Goal: Task Accomplishment & Management: Use online tool/utility

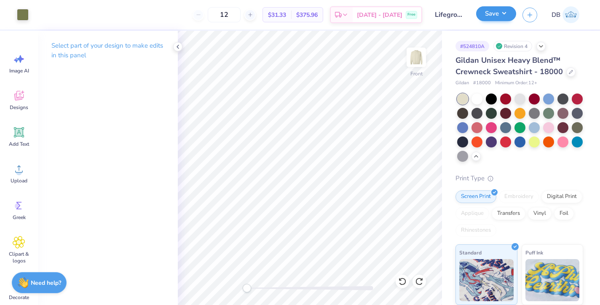
click at [486, 16] on button "Save" at bounding box center [496, 13] width 40 height 15
click at [569, 72] on icon at bounding box center [571, 71] width 4 height 4
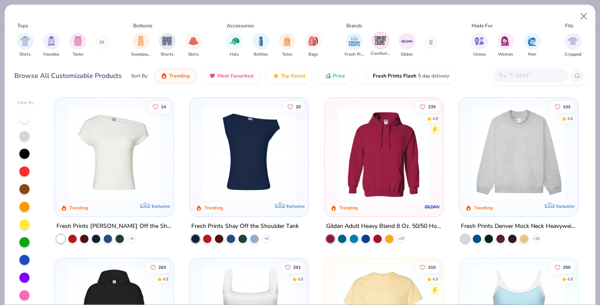
click at [378, 42] on img "filter for Comfort Colors" at bounding box center [380, 40] width 13 height 13
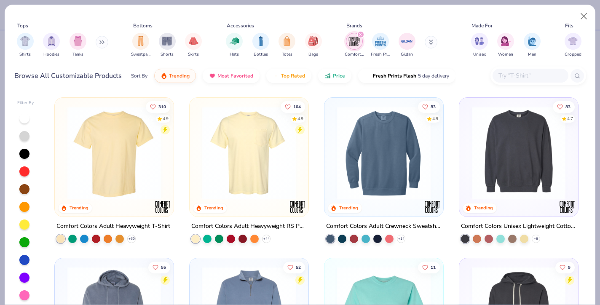
click at [101, 43] on button at bounding box center [102, 42] width 13 height 13
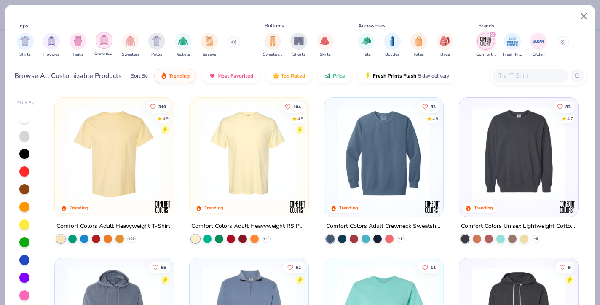
click at [109, 46] on div "filter for Crewnecks" at bounding box center [104, 40] width 17 height 17
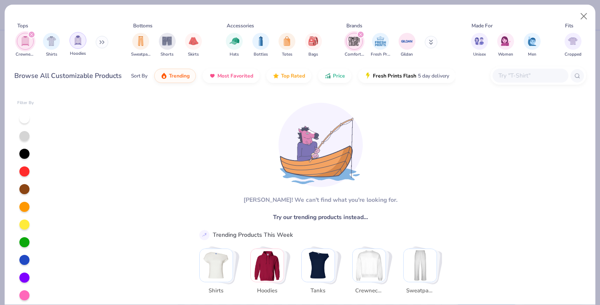
click at [76, 40] on img "filter for Hoodies" at bounding box center [77, 40] width 9 height 10
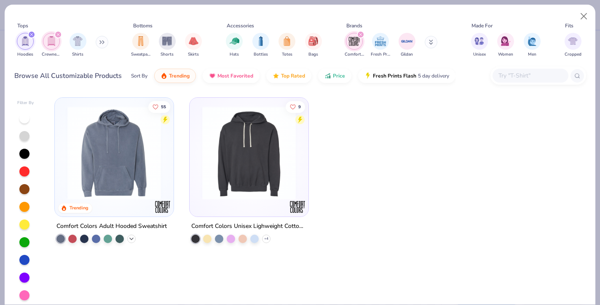
click at [131, 237] on icon at bounding box center [131, 238] width 7 height 7
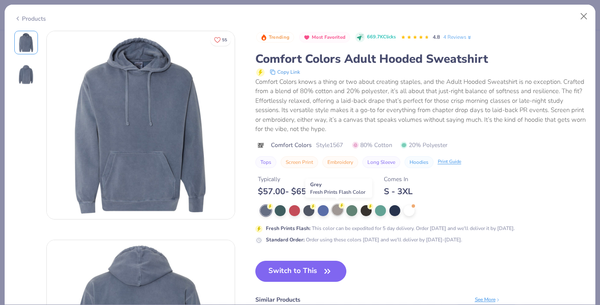
click at [340, 206] on circle at bounding box center [342, 206] width 6 height 6
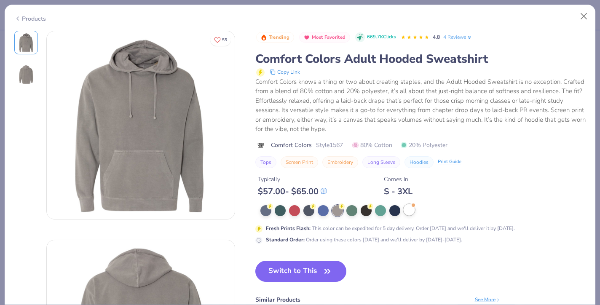
click at [411, 208] on div at bounding box center [408, 209] width 11 height 11
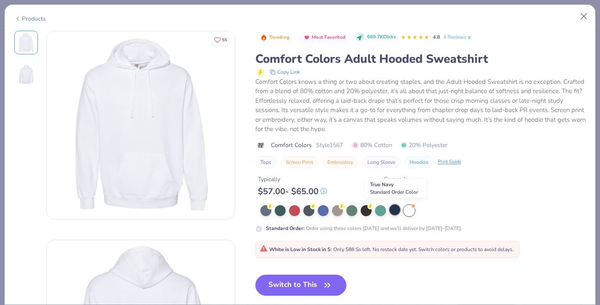
click at [394, 211] on div at bounding box center [394, 209] width 11 height 11
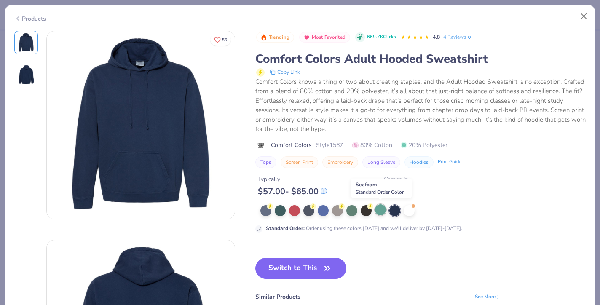
click at [381, 211] on div at bounding box center [380, 209] width 11 height 11
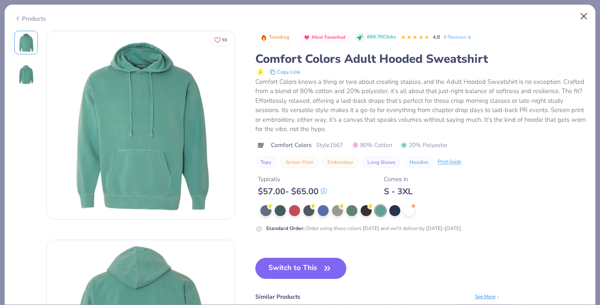
click at [584, 17] on button "Close" at bounding box center [584, 16] width 16 height 16
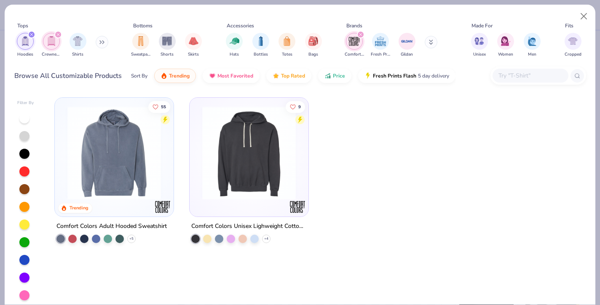
click at [267, 158] on img at bounding box center [249, 152] width 102 height 93
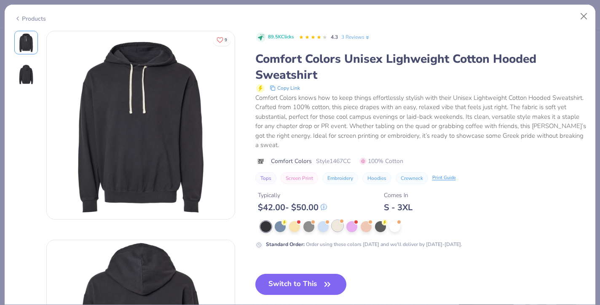
click at [336, 223] on div at bounding box center [337, 225] width 11 height 11
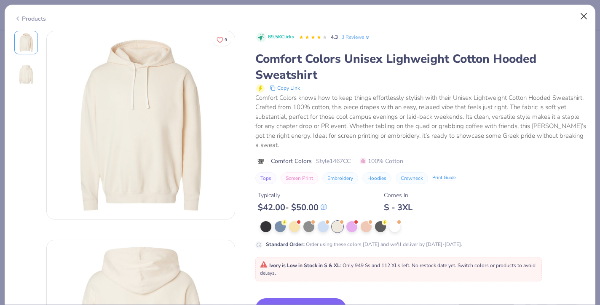
click at [584, 16] on button "Close" at bounding box center [584, 16] width 16 height 16
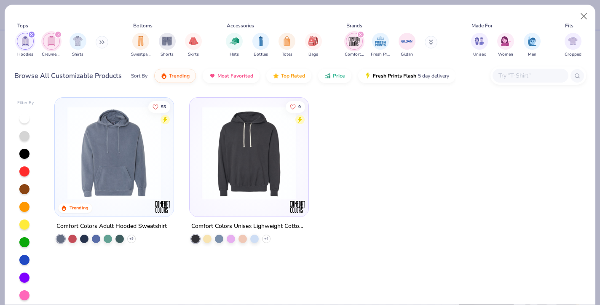
click at [101, 43] on icon at bounding box center [100, 42] width 1 height 3
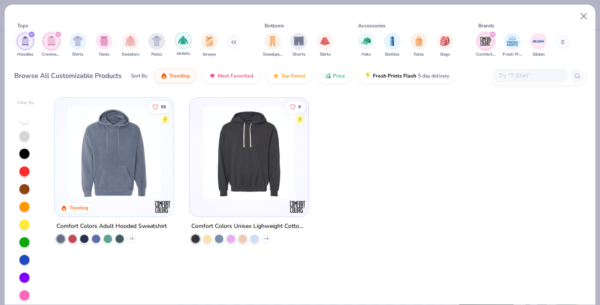
click at [187, 40] on img "filter for Jackets" at bounding box center [183, 40] width 10 height 10
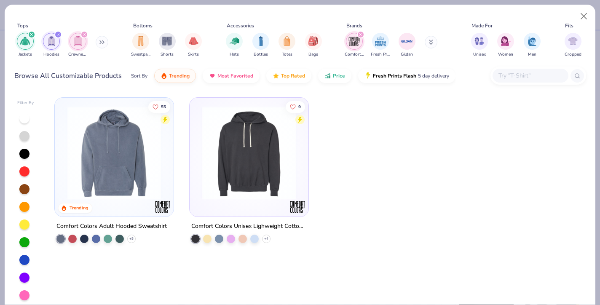
click at [103, 43] on icon at bounding box center [101, 42] width 5 height 4
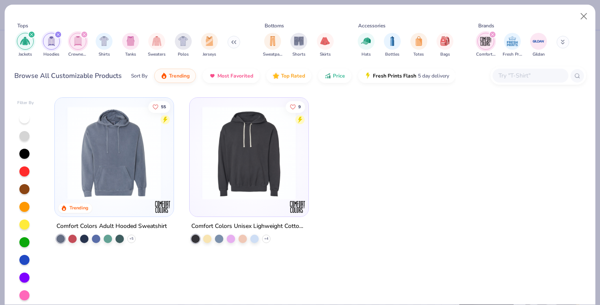
click at [31, 35] on icon "filter for Jackets" at bounding box center [31, 34] width 3 height 3
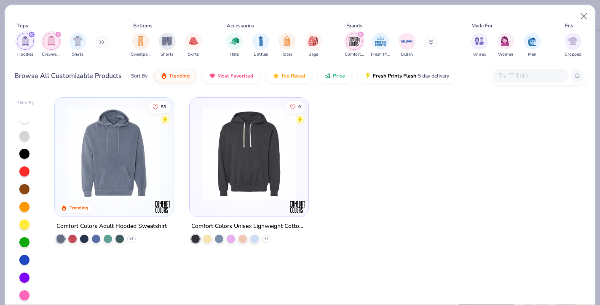
click at [31, 35] on icon "filter for Hoodies" at bounding box center [31, 34] width 3 height 3
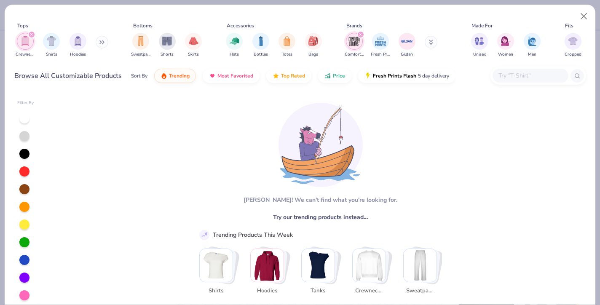
click at [31, 35] on icon "filter for Crewnecks" at bounding box center [31, 34] width 3 height 3
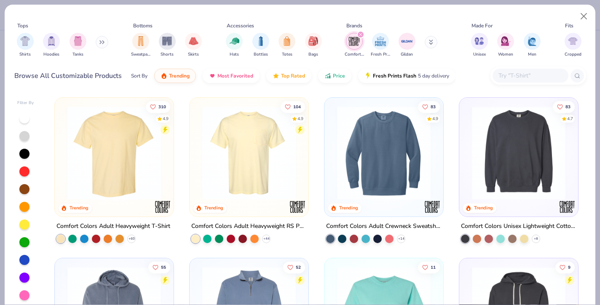
click at [104, 43] on icon at bounding box center [101, 42] width 5 height 4
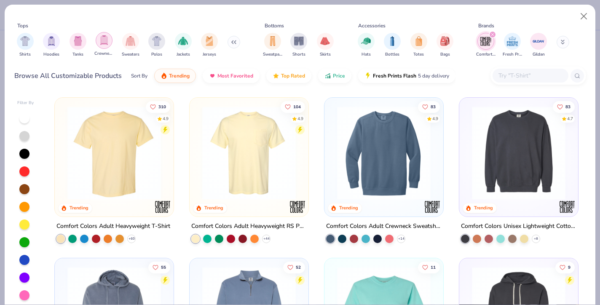
click at [106, 44] on img "filter for Crewnecks" at bounding box center [103, 40] width 9 height 10
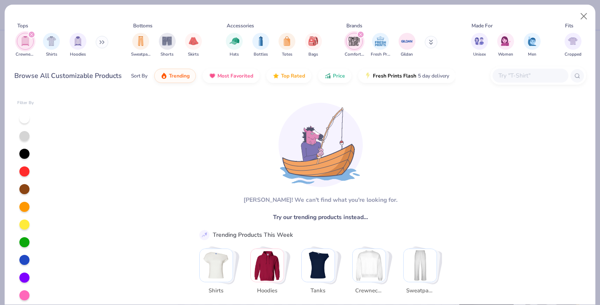
click at [30, 35] on icon "filter for Crewnecks" at bounding box center [31, 34] width 3 height 3
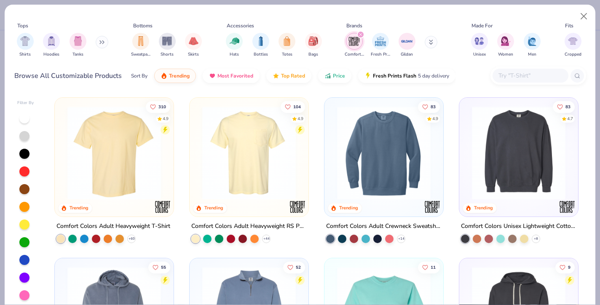
click at [383, 154] on img at bounding box center [384, 152] width 102 height 93
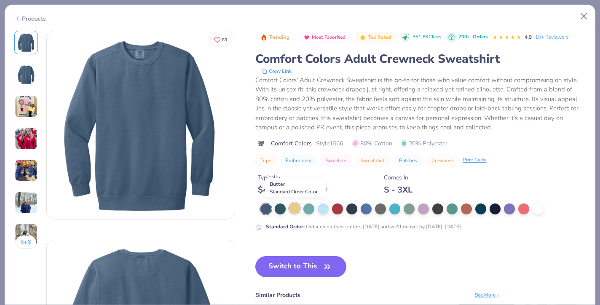
click at [291, 209] on div at bounding box center [294, 208] width 11 height 11
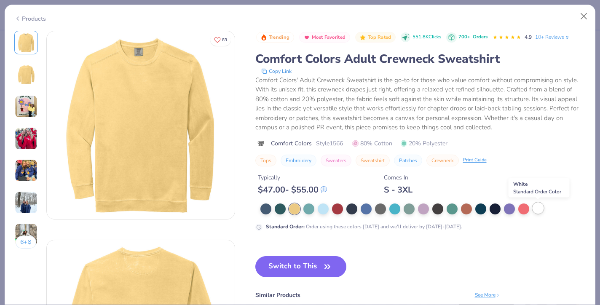
click at [540, 212] on div at bounding box center [537, 208] width 11 height 11
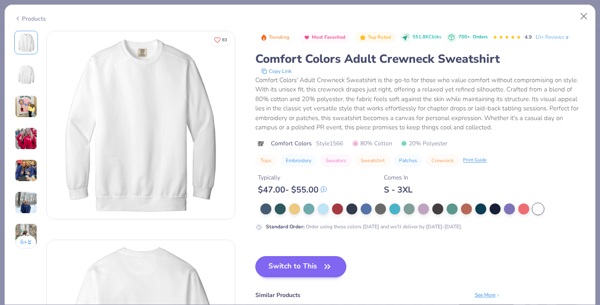
click at [315, 267] on button "Switch to This" at bounding box center [300, 266] width 91 height 21
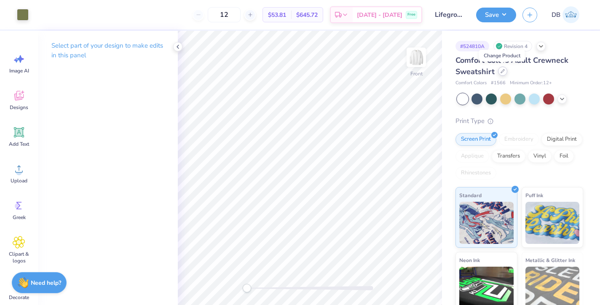
click at [502, 73] on icon at bounding box center [502, 71] width 4 height 4
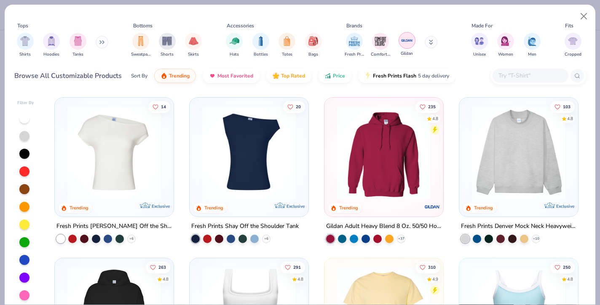
click at [404, 46] on img "filter for Gildan" at bounding box center [406, 40] width 13 height 13
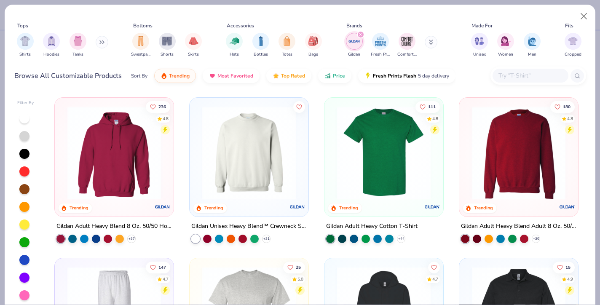
click at [261, 130] on img at bounding box center [249, 152] width 102 height 93
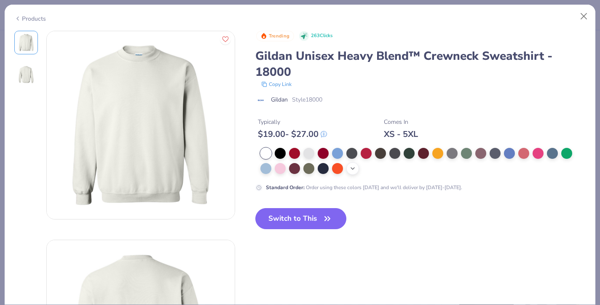
click at [349, 169] on icon at bounding box center [352, 168] width 7 height 7
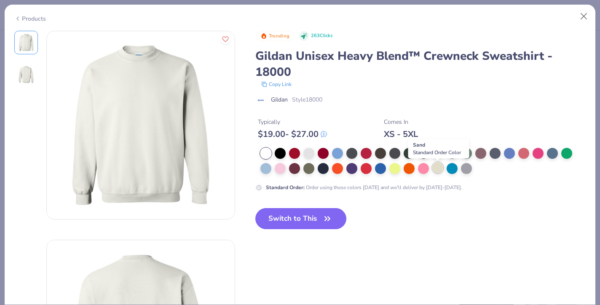
click at [440, 172] on div at bounding box center [437, 167] width 11 height 11
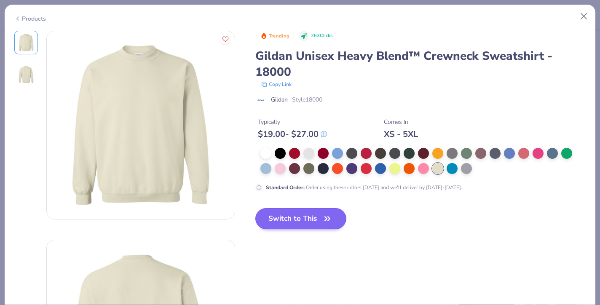
click at [325, 224] on icon "button" at bounding box center [327, 219] width 12 height 12
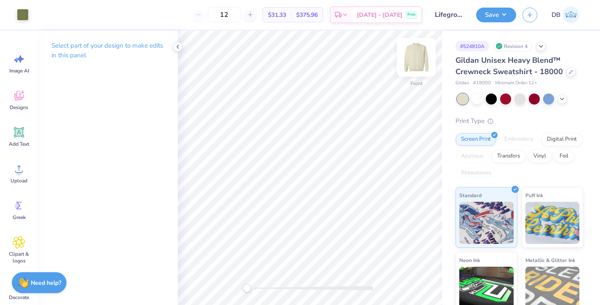
click at [417, 60] on img at bounding box center [416, 57] width 34 height 34
click at [176, 47] on icon at bounding box center [177, 46] width 7 height 7
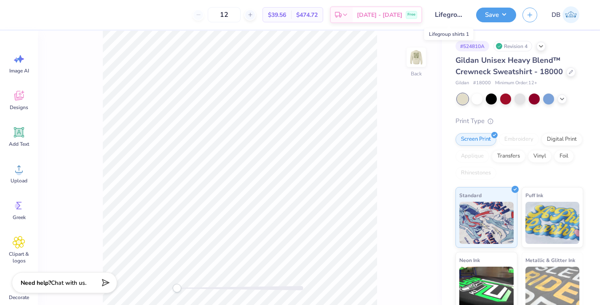
click at [447, 15] on input "Lifegroup shirts 1" at bounding box center [448, 14] width 41 height 17
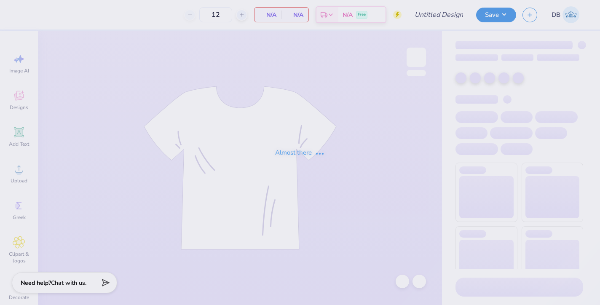
type input "Lifegroup shirts 1"
type input "15"
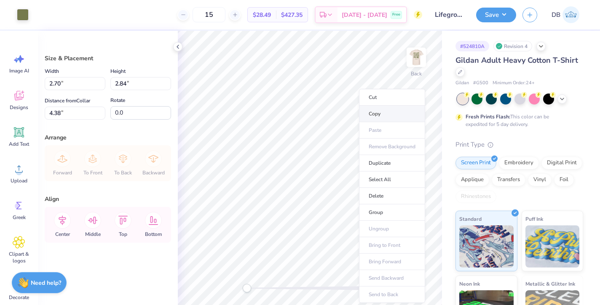
click at [365, 116] on li "Copy" at bounding box center [392, 114] width 66 height 16
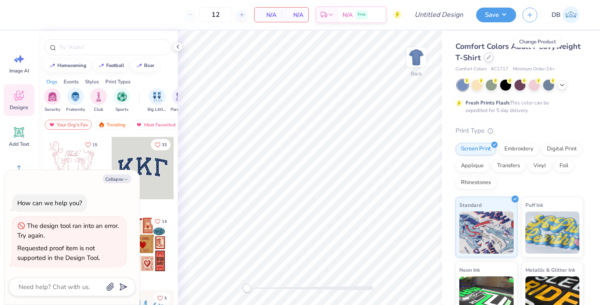
click at [493, 60] on div at bounding box center [488, 57] width 9 height 9
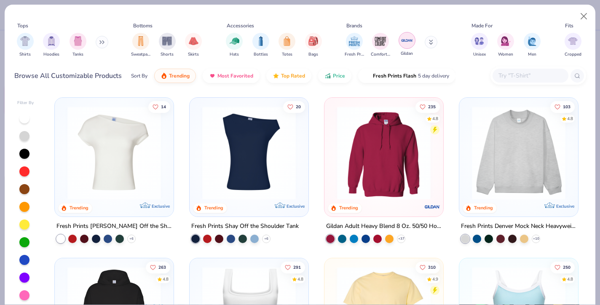
click at [404, 42] on img "filter for Gildan" at bounding box center [406, 40] width 13 height 13
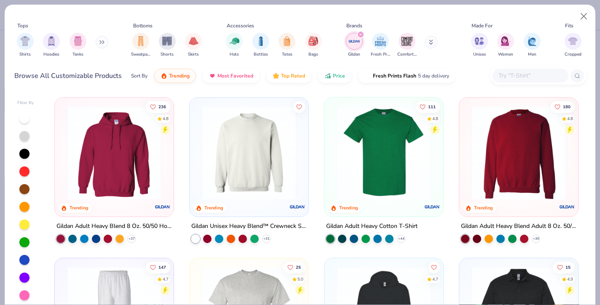
click at [226, 149] on img at bounding box center [249, 152] width 102 height 93
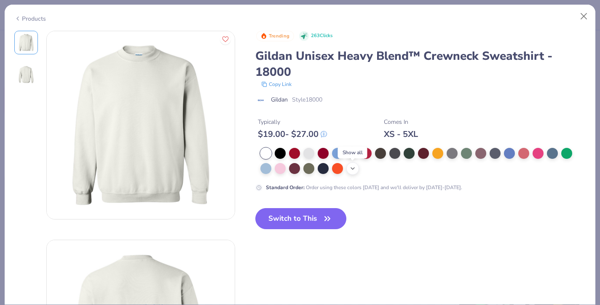
click at [353, 172] on icon at bounding box center [352, 168] width 7 height 7
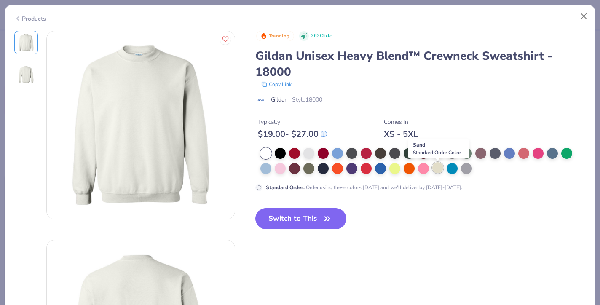
click at [436, 171] on div at bounding box center [437, 167] width 11 height 11
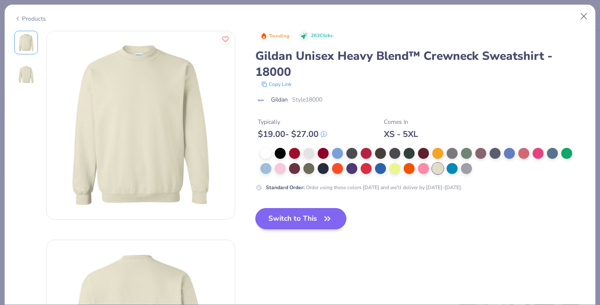
click at [316, 222] on button "Switch to This" at bounding box center [300, 218] width 91 height 21
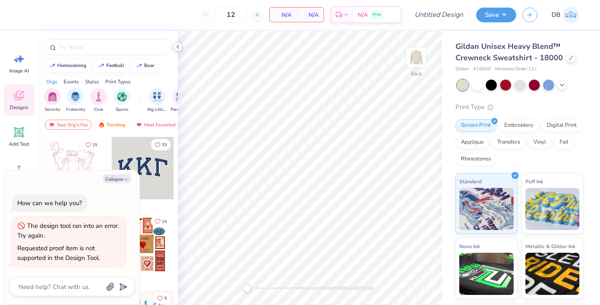
click at [176, 45] on icon at bounding box center [177, 46] width 7 height 7
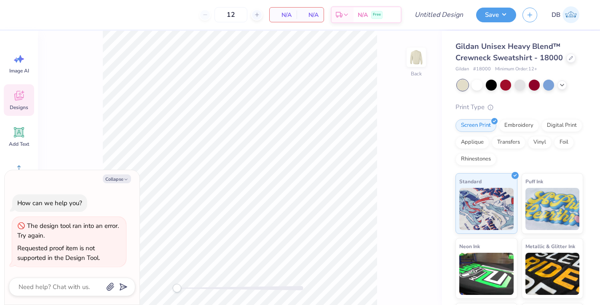
type textarea "x"
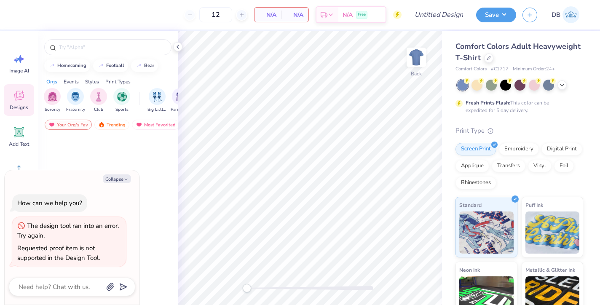
type textarea "x"
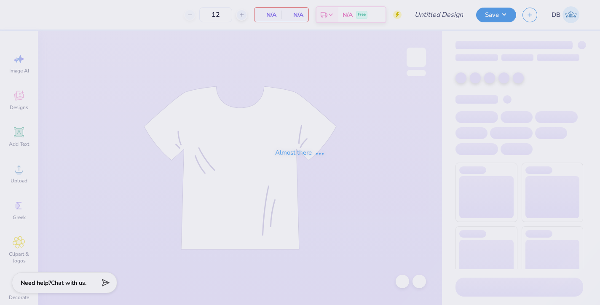
type input "Lifegroup shirts 1"
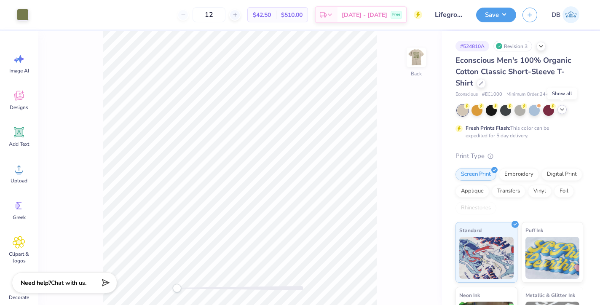
click at [560, 109] on polyline at bounding box center [561, 110] width 3 height 2
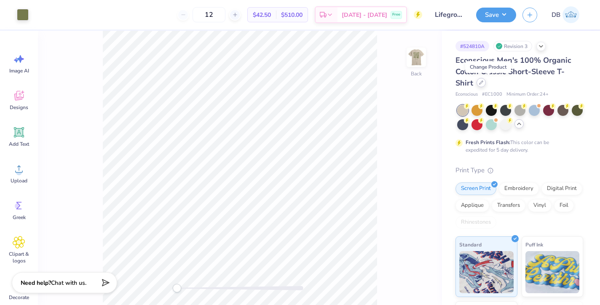
click at [486, 79] on div at bounding box center [480, 82] width 9 height 9
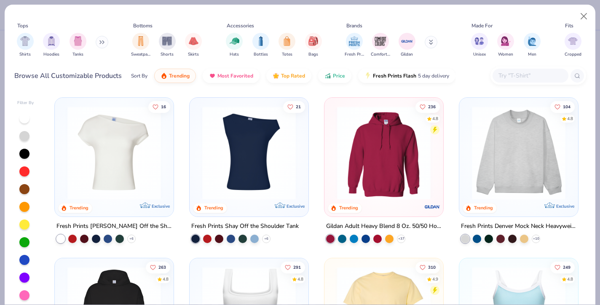
click at [102, 44] on button at bounding box center [102, 42] width 13 height 13
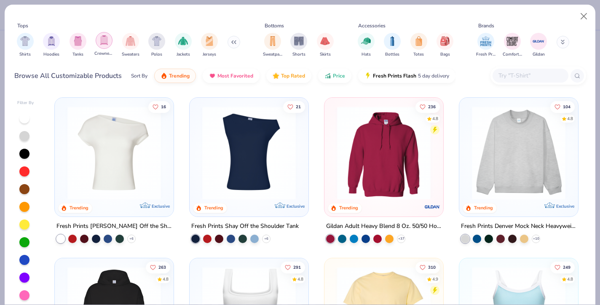
click at [104, 45] on div "filter for Crewnecks" at bounding box center [104, 40] width 17 height 17
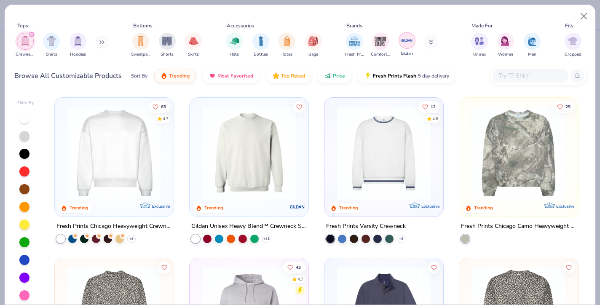
click at [405, 40] on img "filter for Gildan" at bounding box center [406, 40] width 13 height 13
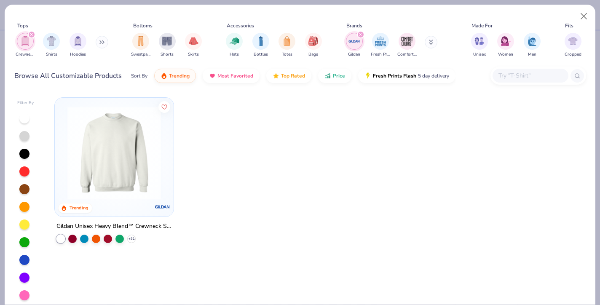
click at [126, 155] on img at bounding box center [114, 152] width 102 height 93
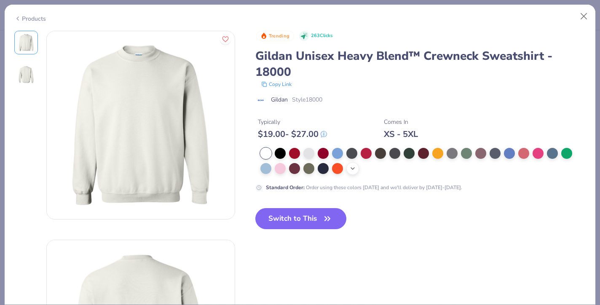
click at [352, 170] on icon at bounding box center [352, 168] width 7 height 7
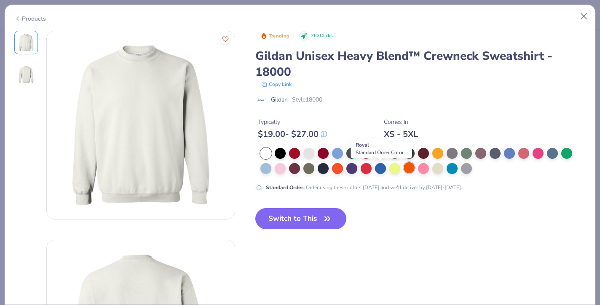
drag, startPoint x: 383, startPoint y: 172, endPoint x: 406, endPoint y: 172, distance: 22.7
click at [385, 172] on div at bounding box center [380, 168] width 11 height 11
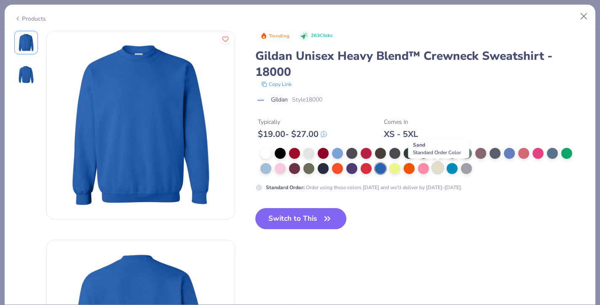
click at [438, 169] on div at bounding box center [437, 167] width 11 height 11
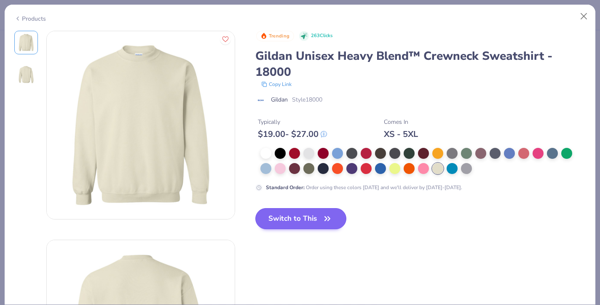
click at [320, 219] on button "Switch to This" at bounding box center [300, 218] width 91 height 21
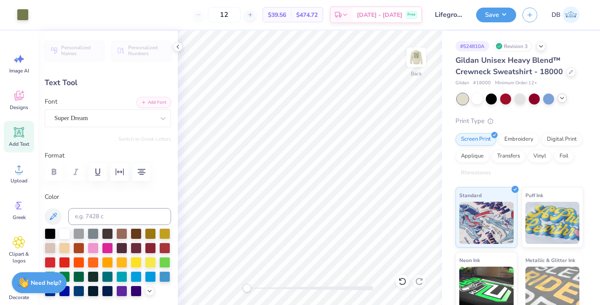
type input "1.53"
type input "0.39"
type input "5.71"
type input "2.68"
type input "2.08"
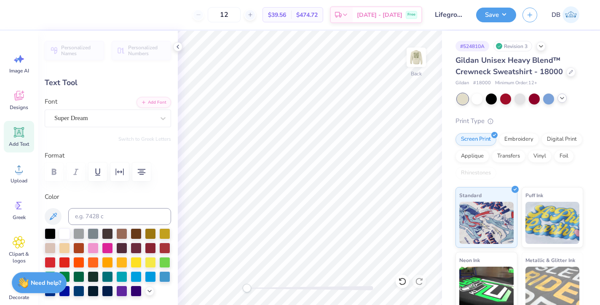
type input "3.00"
type input "1.53"
type input "0.39"
type input "5.76"
type input "2.68"
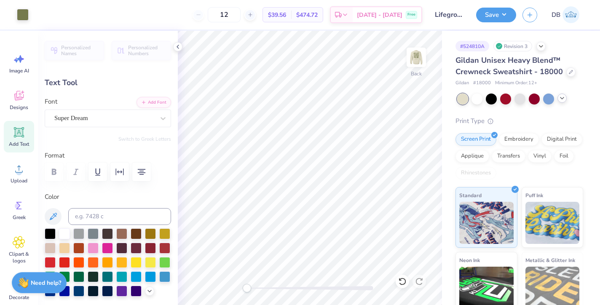
type input "2.08"
type input "3.00"
type input "1.53"
type input "0.39"
type input "5.46"
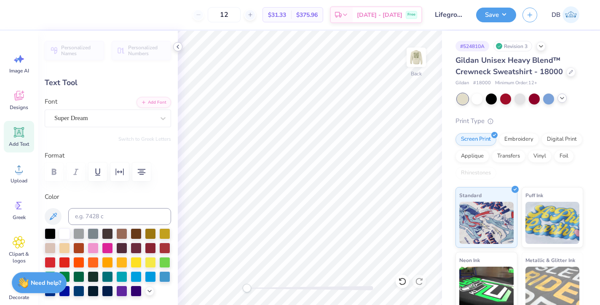
click at [177, 47] on icon at bounding box center [177, 46] width 7 height 7
